Goal: Information Seeking & Learning: Learn about a topic

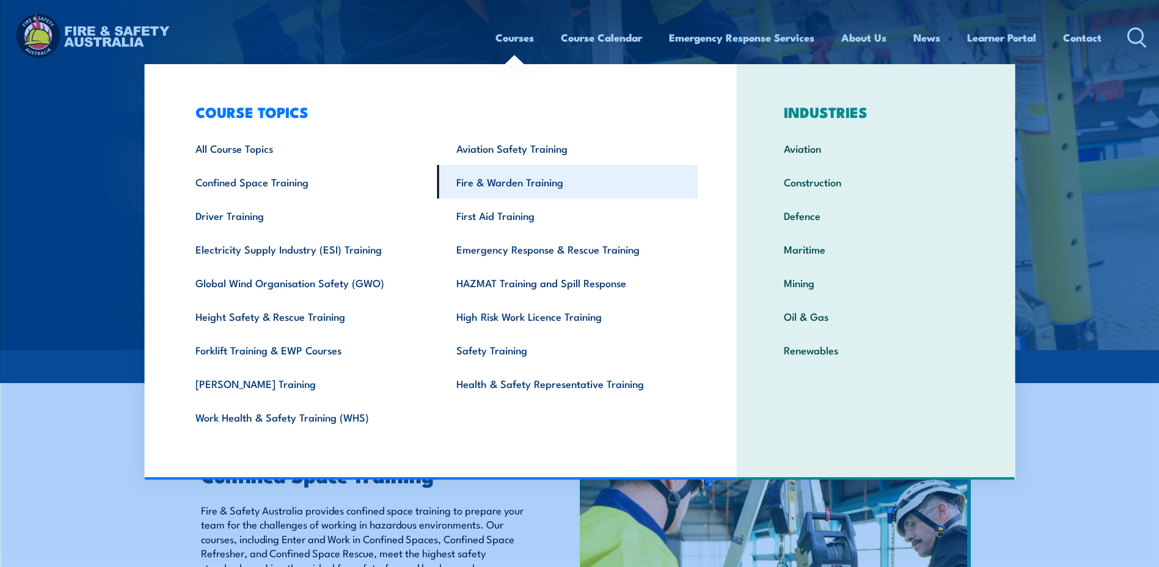
click at [512, 186] on link "Fire & Warden Training" at bounding box center [567, 182] width 261 height 34
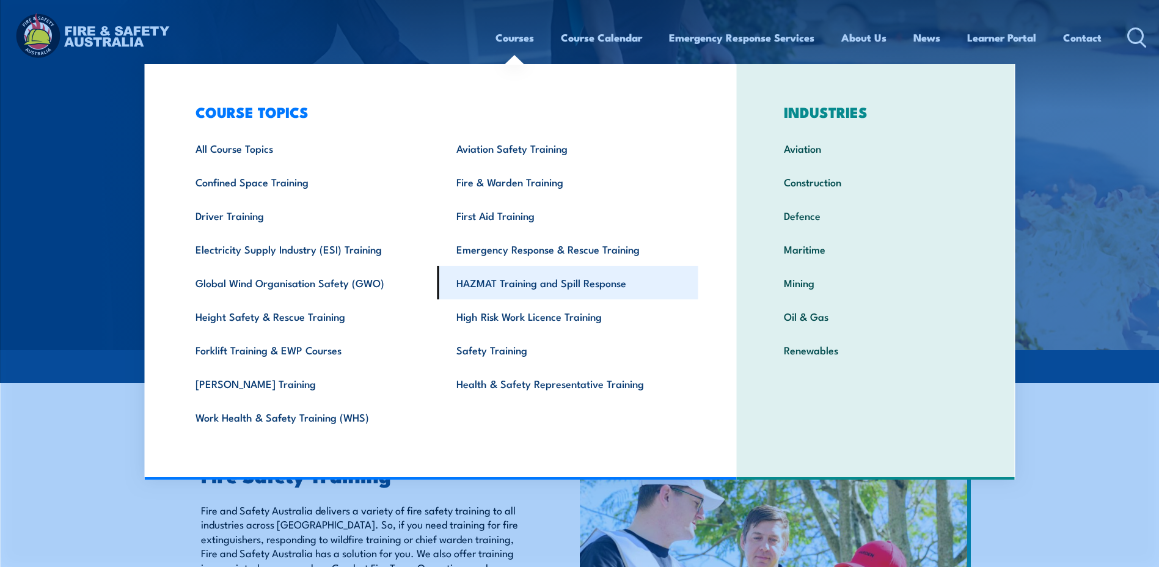
click at [522, 277] on link "HAZMAT Training and Spill Response" at bounding box center [567, 283] width 261 height 34
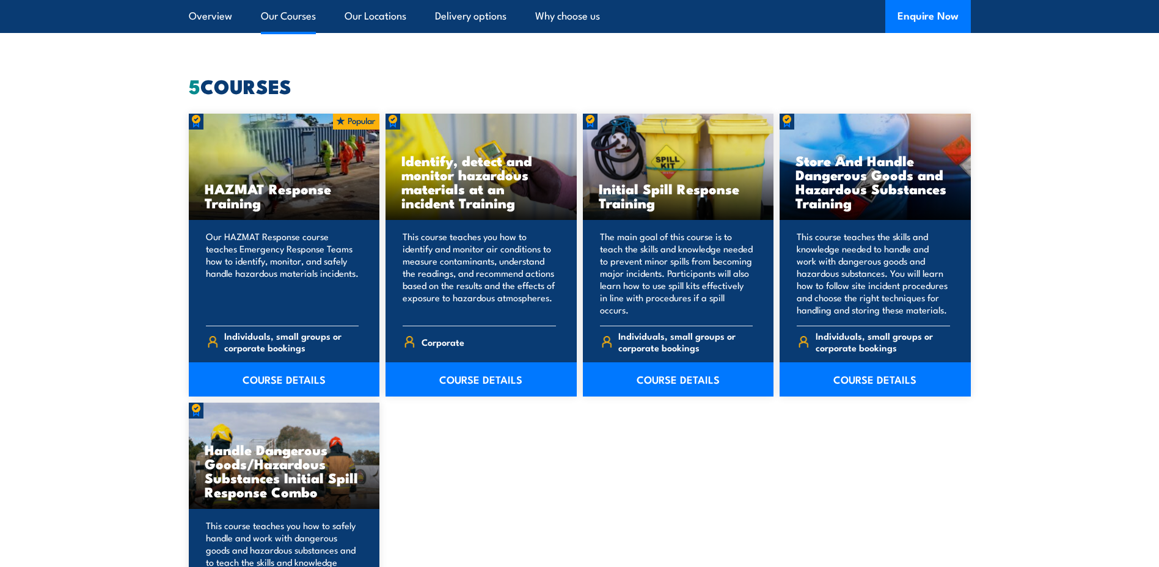
scroll to position [916, 0]
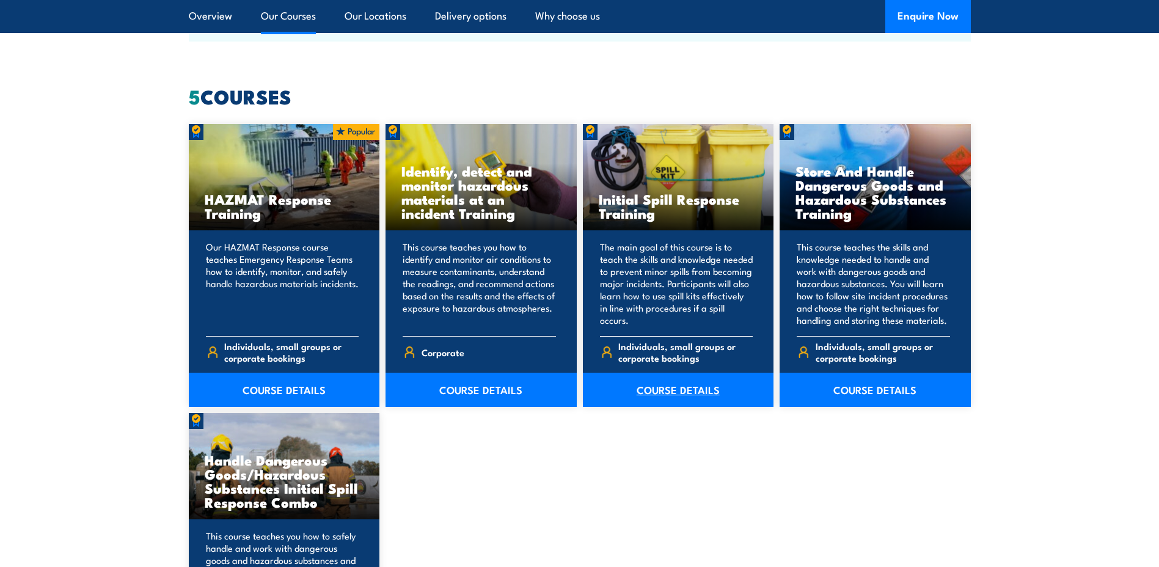
click at [657, 393] on link "COURSE DETAILS" at bounding box center [678, 390] width 191 height 34
